Goal: Task Accomplishment & Management: Manage account settings

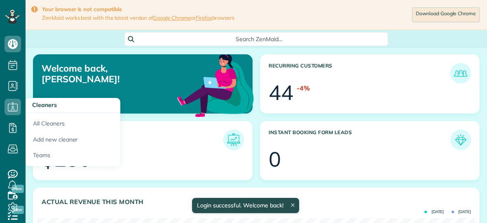
scroll to position [194, 437]
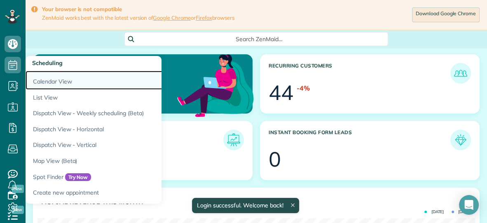
click at [37, 81] on link "Calendar View" at bounding box center [129, 80] width 206 height 19
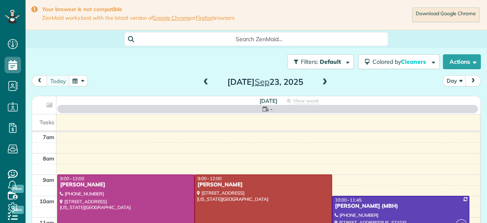
scroll to position [3, 3]
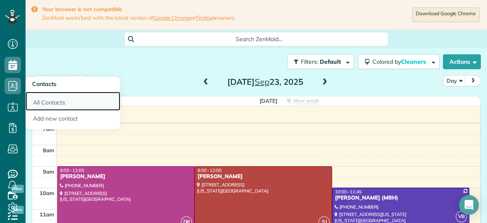
click at [41, 105] on link "All Contacts" at bounding box center [73, 101] width 95 height 19
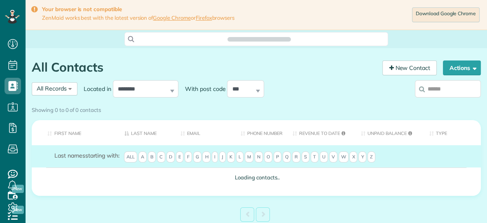
scroll to position [3, 3]
click at [438, 91] on input "search" at bounding box center [448, 88] width 66 height 17
click at [325, 97] on div "**********" at bounding box center [198, 88] width 333 height 21
click at [441, 103] on div "Showing 0 to 0 of 0 contacts" at bounding box center [256, 110] width 461 height 14
click at [432, 103] on div "Showing 0 to 0 of 0 contacts" at bounding box center [256, 108] width 449 height 11
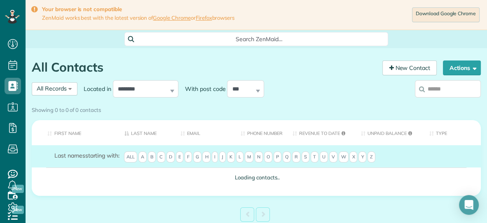
click at [432, 103] on div "Showing 0 to 0 of 0 contacts" at bounding box center [256, 108] width 449 height 11
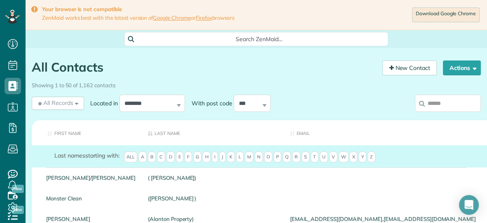
click at [438, 103] on input "search" at bounding box center [448, 103] width 66 height 17
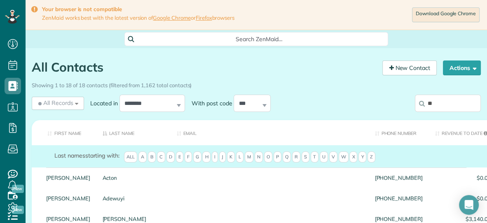
type input "*"
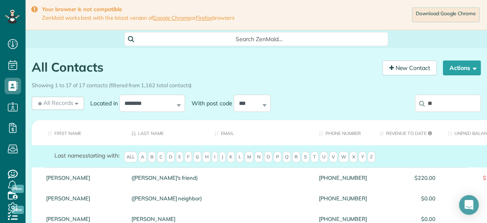
click at [377, 15] on div "Download Google Chrome" at bounding box center [357, 15] width 247 height 18
click at [453, 109] on input "**" at bounding box center [448, 103] width 66 height 17
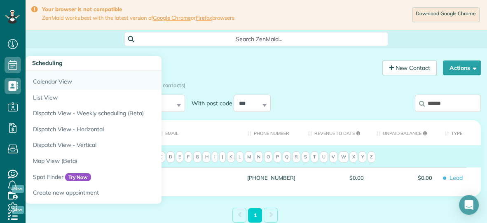
type input "******"
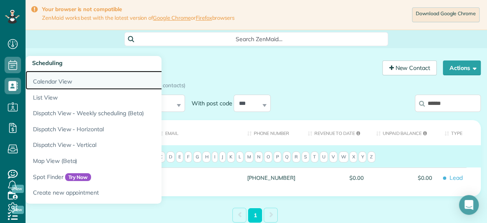
click at [50, 82] on link "Calendar View" at bounding box center [129, 80] width 206 height 19
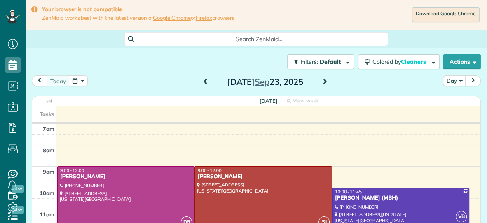
scroll to position [3, 3]
click at [324, 82] on span at bounding box center [324, 82] width 9 height 7
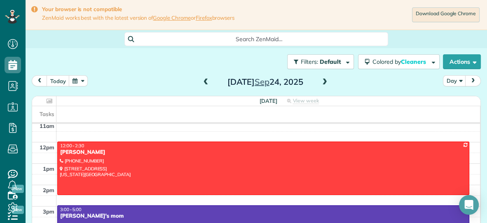
scroll to position [90, 0]
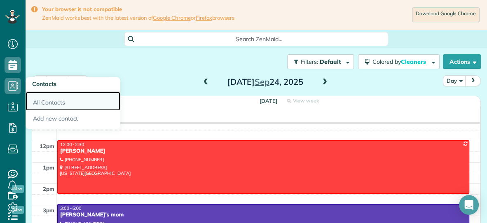
click at [38, 103] on link "All Contacts" at bounding box center [73, 101] width 95 height 19
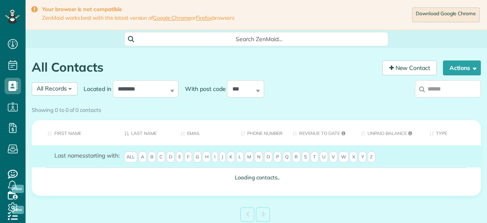
click at [451, 85] on input "search" at bounding box center [448, 88] width 66 height 17
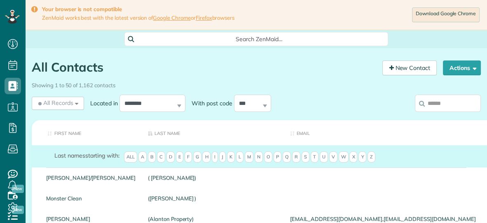
scroll to position [3, 3]
click at [447, 107] on input "search" at bounding box center [448, 103] width 66 height 17
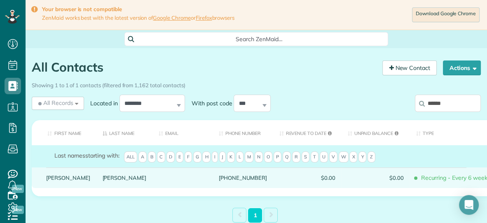
type input "******"
click at [101, 182] on div "Potestio" at bounding box center [124, 178] width 56 height 21
click at [103, 181] on link "Potestio" at bounding box center [125, 178] width 44 height 6
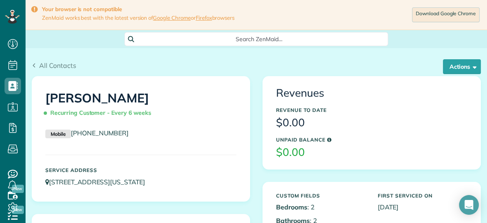
scroll to position [3, 3]
click at [461, 72] on button "Actions" at bounding box center [462, 66] width 38 height 15
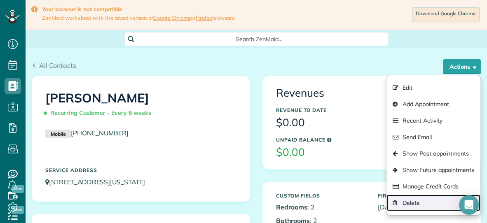
click at [422, 200] on link "Delete" at bounding box center [433, 203] width 94 height 16
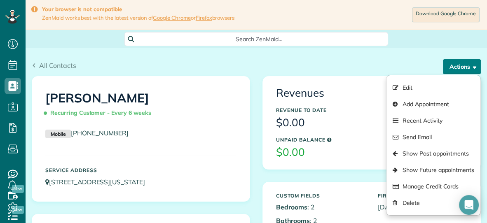
click at [450, 65] on button "Actions" at bounding box center [462, 66] width 38 height 15
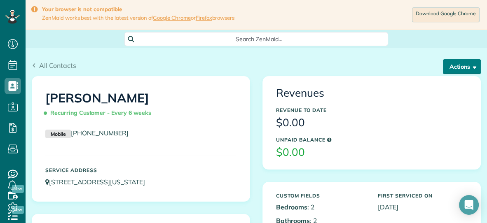
click at [450, 65] on button "Actions" at bounding box center [462, 66] width 38 height 15
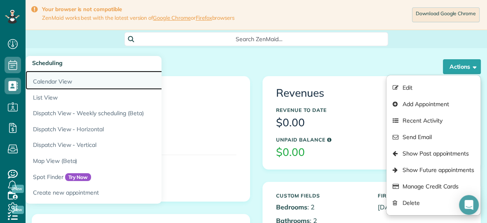
click at [65, 77] on link "Calendar View" at bounding box center [129, 80] width 206 height 19
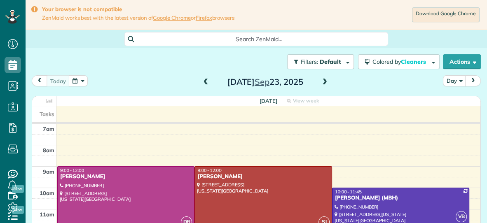
scroll to position [3, 3]
click at [325, 84] on span at bounding box center [324, 82] width 9 height 7
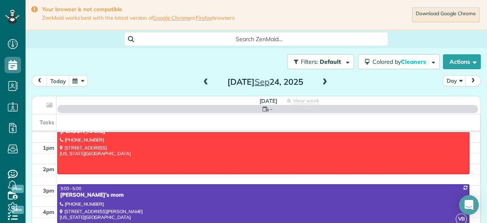
scroll to position [123, 0]
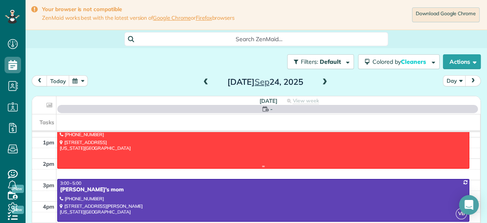
click at [179, 154] on div at bounding box center [263, 142] width 411 height 52
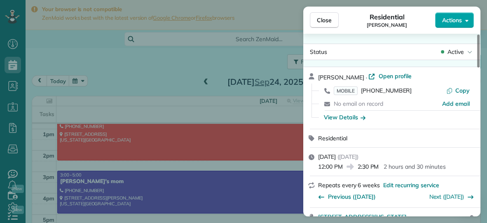
click at [444, 23] on span "Actions" at bounding box center [452, 20] width 20 height 8
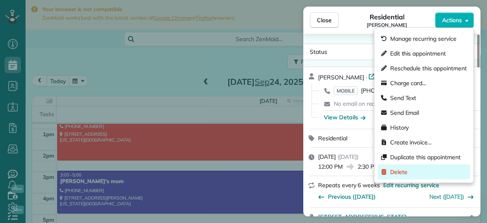
click at [403, 171] on span "Delete" at bounding box center [398, 172] width 17 height 8
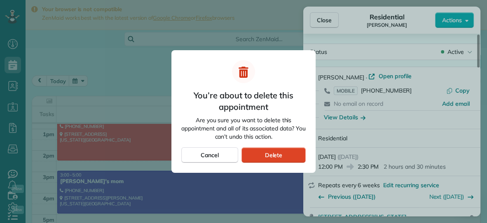
click at [285, 157] on div "Delete" at bounding box center [273, 155] width 64 height 16
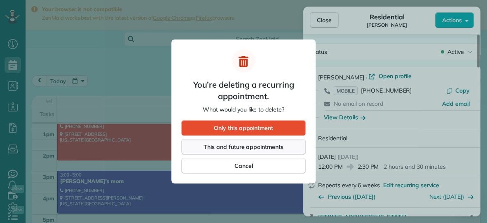
click at [286, 149] on div "This and future appointments" at bounding box center [243, 147] width 124 height 16
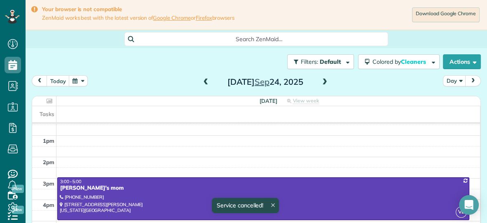
scroll to position [115, 0]
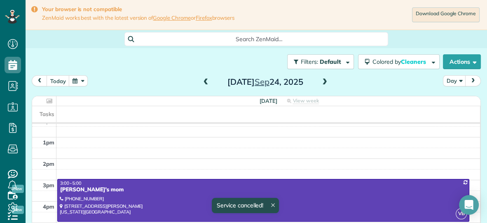
click at [324, 80] on span at bounding box center [324, 82] width 9 height 7
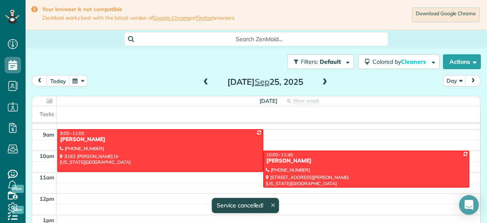
scroll to position [43, 0]
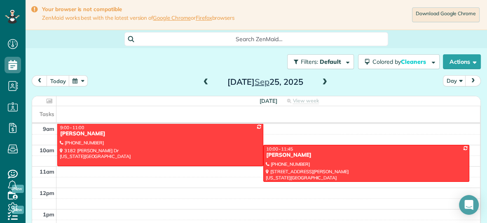
click at [324, 79] on span at bounding box center [324, 82] width 9 height 7
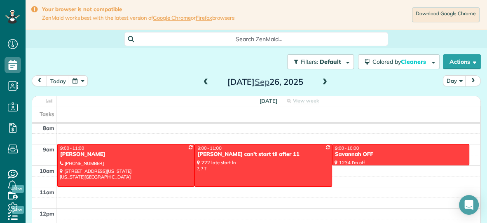
scroll to position [0, 0]
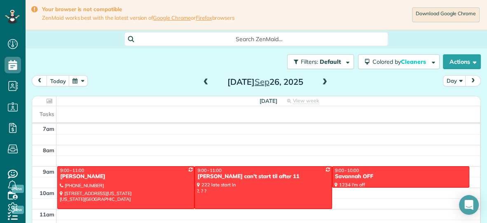
click at [324, 80] on span at bounding box center [324, 82] width 9 height 7
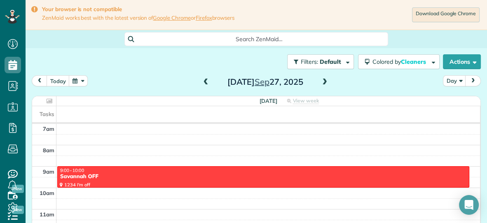
click at [326, 84] on span at bounding box center [324, 82] width 9 height 7
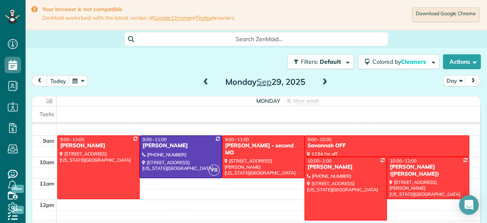
scroll to position [34, 0]
